Goal: Task Accomplishment & Management: Manage account settings

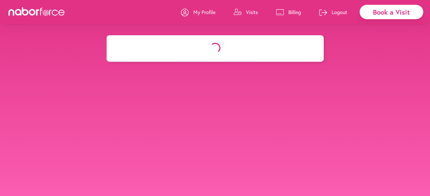
select select "*******"
select select "***"
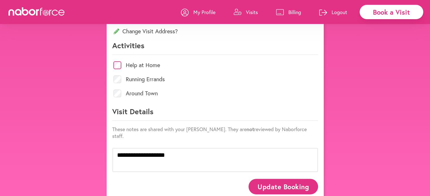
scroll to position [242, 0]
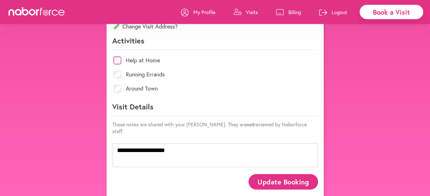
click at [289, 174] on button "Update Booking" at bounding box center [282, 182] width 69 height 16
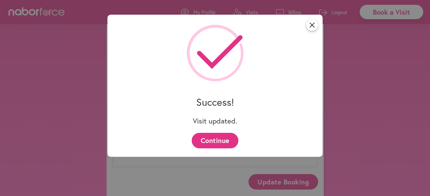
click at [216, 141] on button "Continue" at bounding box center [215, 141] width 47 height 16
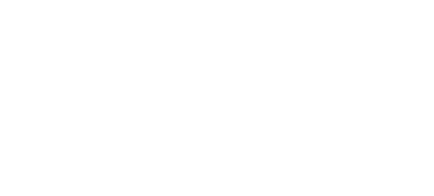
scroll to position [0, 0]
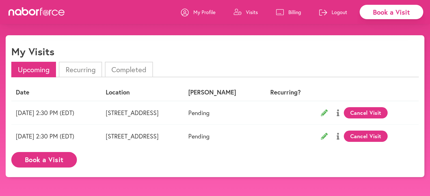
click at [387, 112] on button "Cancel Visit" at bounding box center [366, 112] width 44 height 11
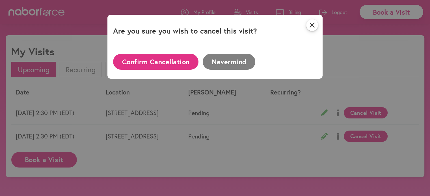
click at [158, 60] on button "Confirm Cancellation" at bounding box center [155, 62] width 85 height 16
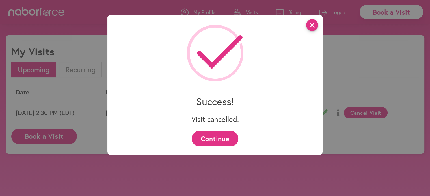
click at [316, 28] on icon "close" at bounding box center [312, 25] width 12 height 12
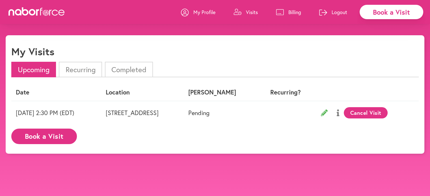
click at [339, 112] on icon at bounding box center [338, 113] width 3 height 7
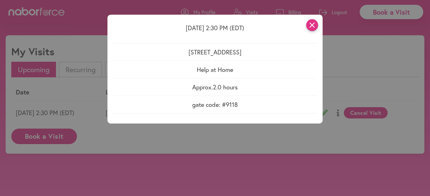
click at [316, 26] on icon "close" at bounding box center [312, 25] width 12 height 12
